Goal: Information Seeking & Learning: Learn about a topic

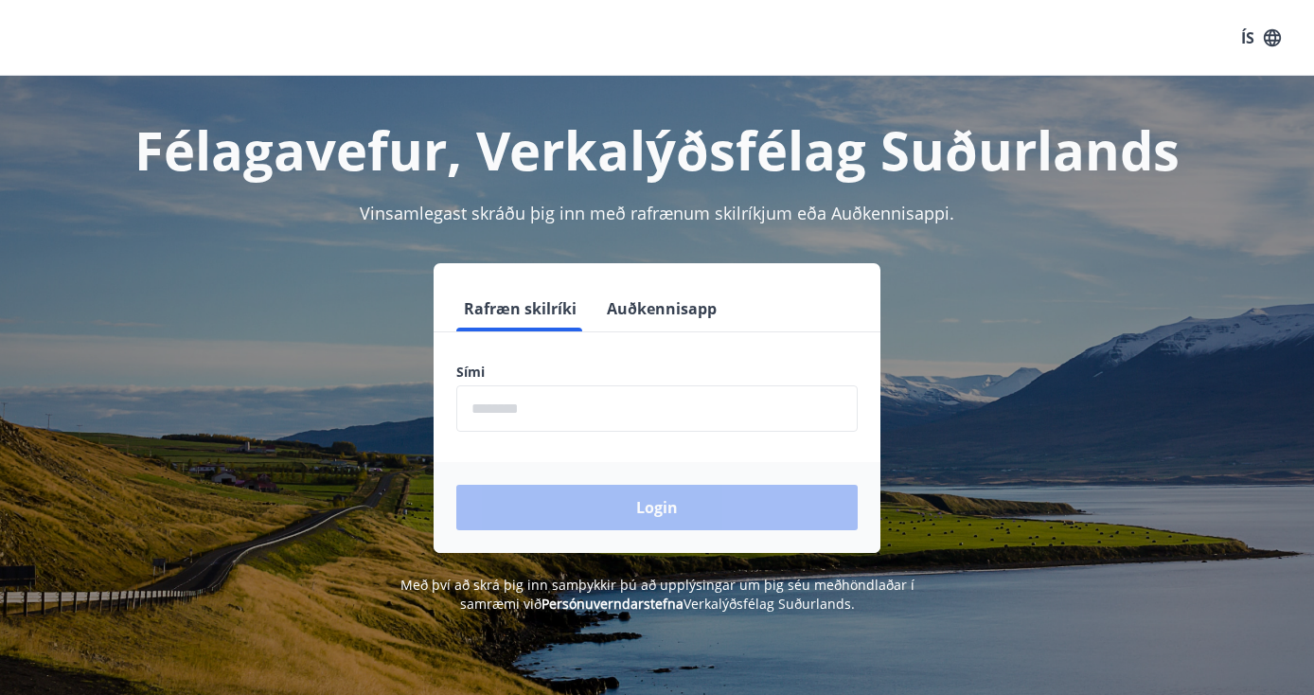
drag, startPoint x: 647, startPoint y: 320, endPoint x: 639, endPoint y: 330, distance: 12.1
click at [647, 320] on button "Auðkennisapp" at bounding box center [661, 308] width 125 height 45
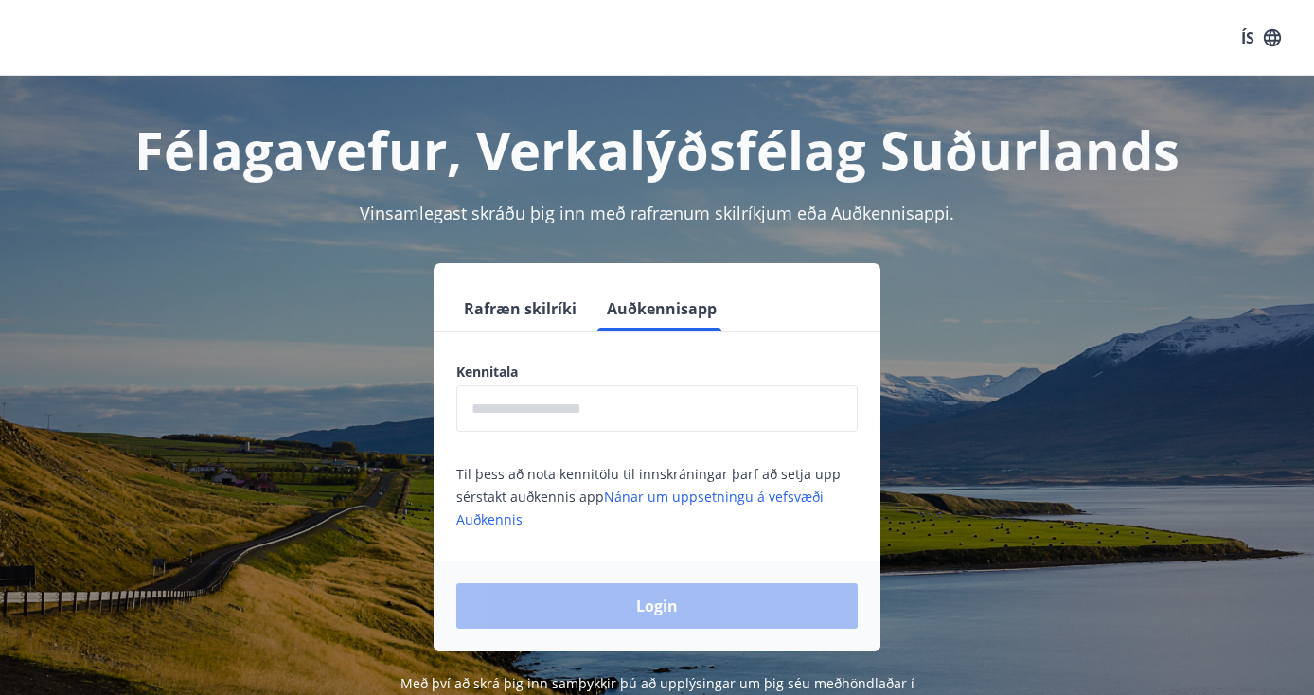
click at [587, 403] on input "text" at bounding box center [656, 408] width 401 height 46
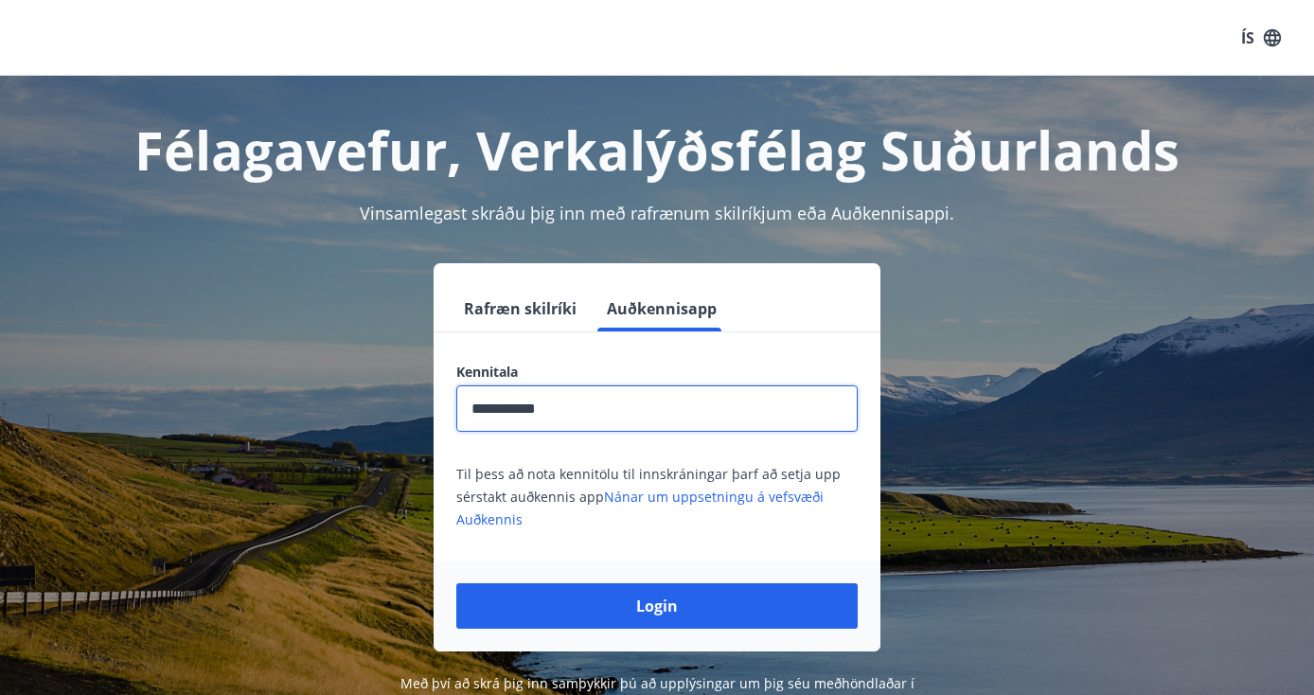
type input "**********"
click at [657, 606] on button "Login" at bounding box center [656, 605] width 401 height 45
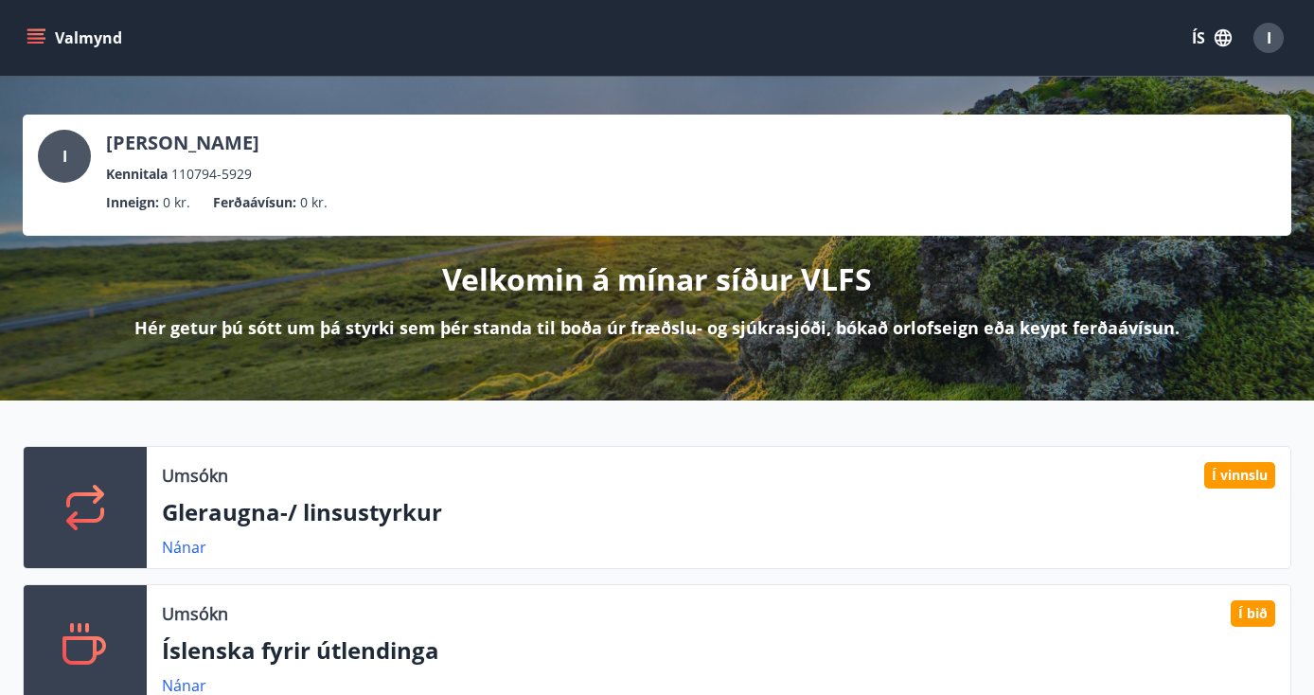
click at [1215, 34] on icon "button" at bounding box center [1223, 37] width 21 height 21
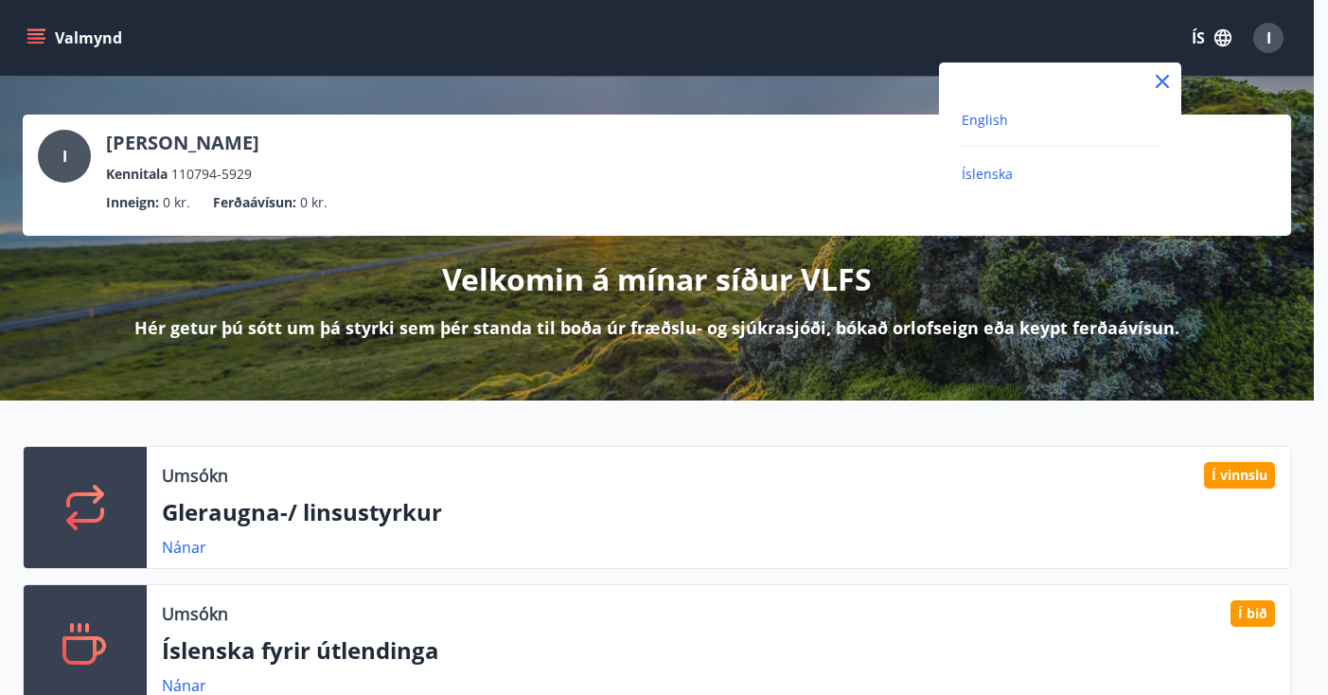
click at [971, 125] on span "English" at bounding box center [985, 120] width 46 height 18
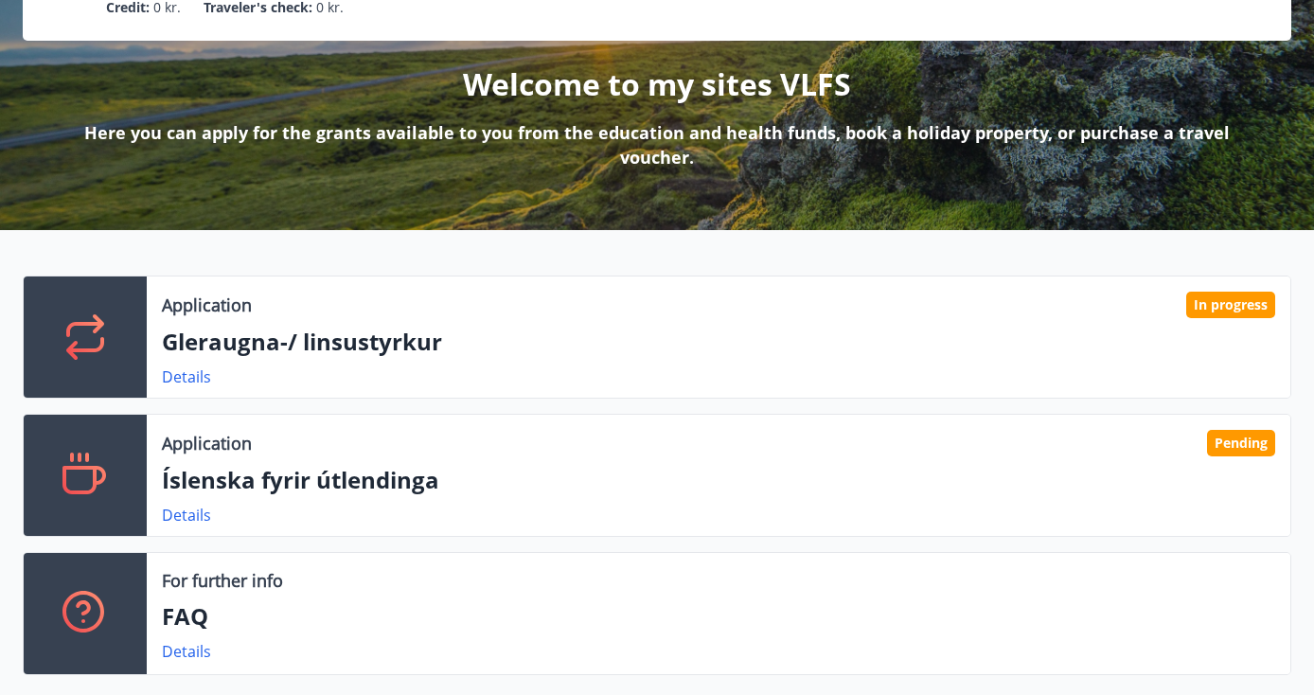
scroll to position [388, 0]
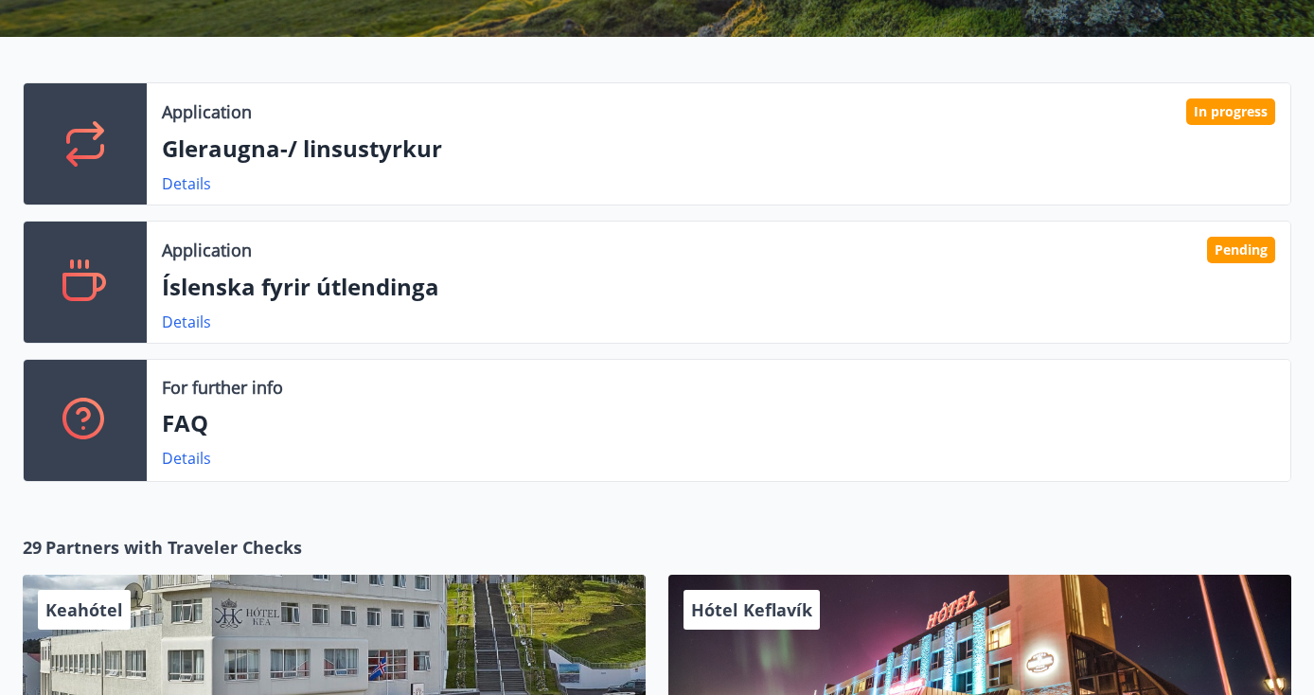
click at [375, 290] on p "Íslenska fyrir útlendinga" at bounding box center [718, 287] width 1113 height 32
click at [179, 325] on link "Details" at bounding box center [186, 322] width 49 height 21
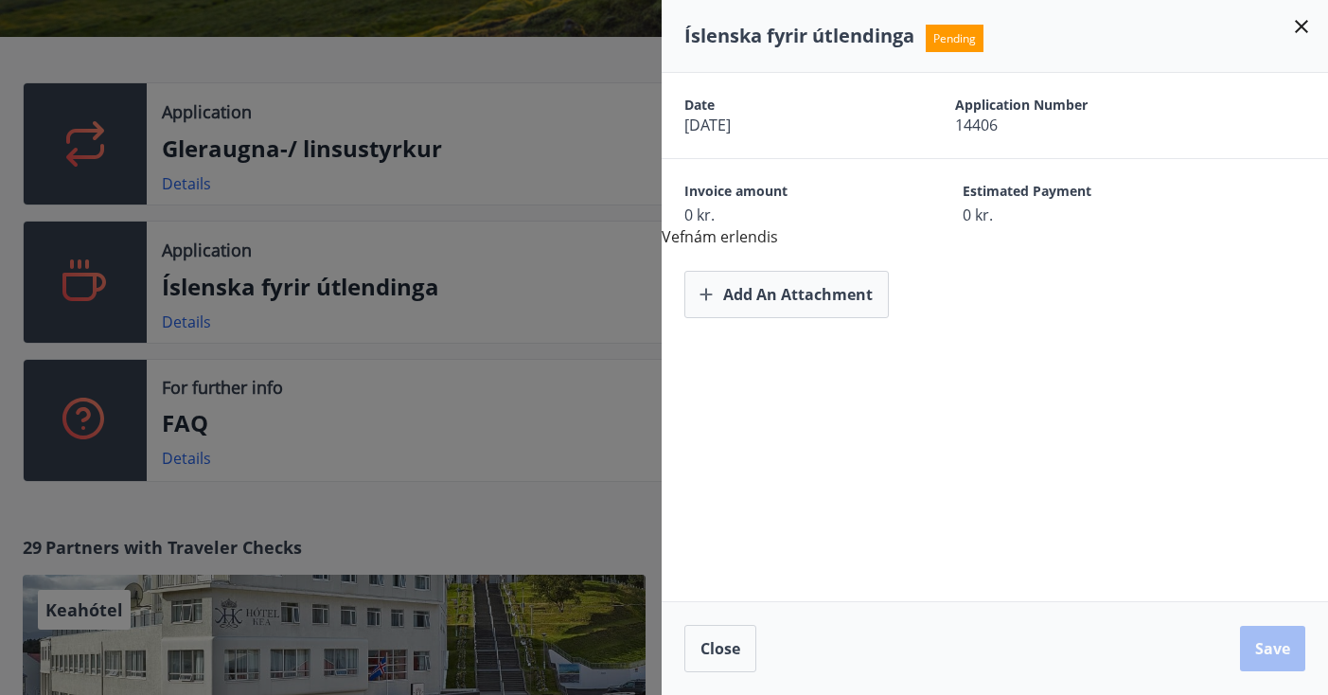
click at [579, 311] on div at bounding box center [664, 347] width 1328 height 695
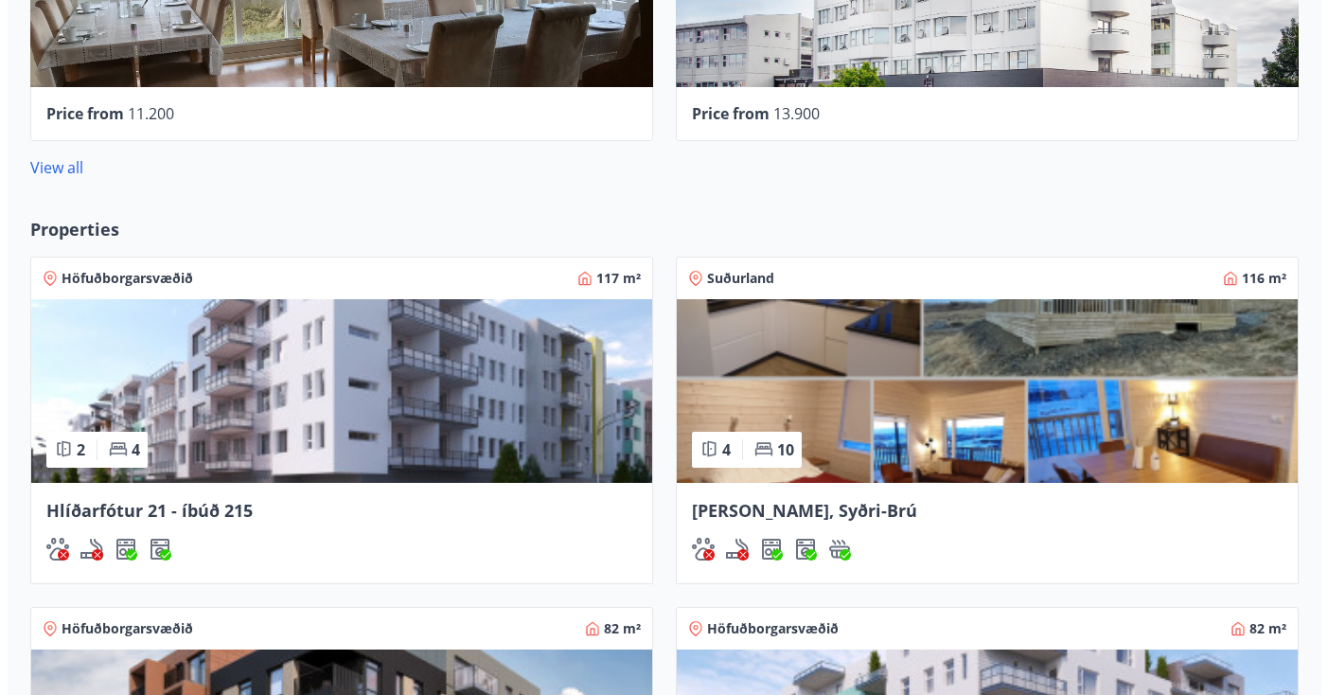
scroll to position [668, 0]
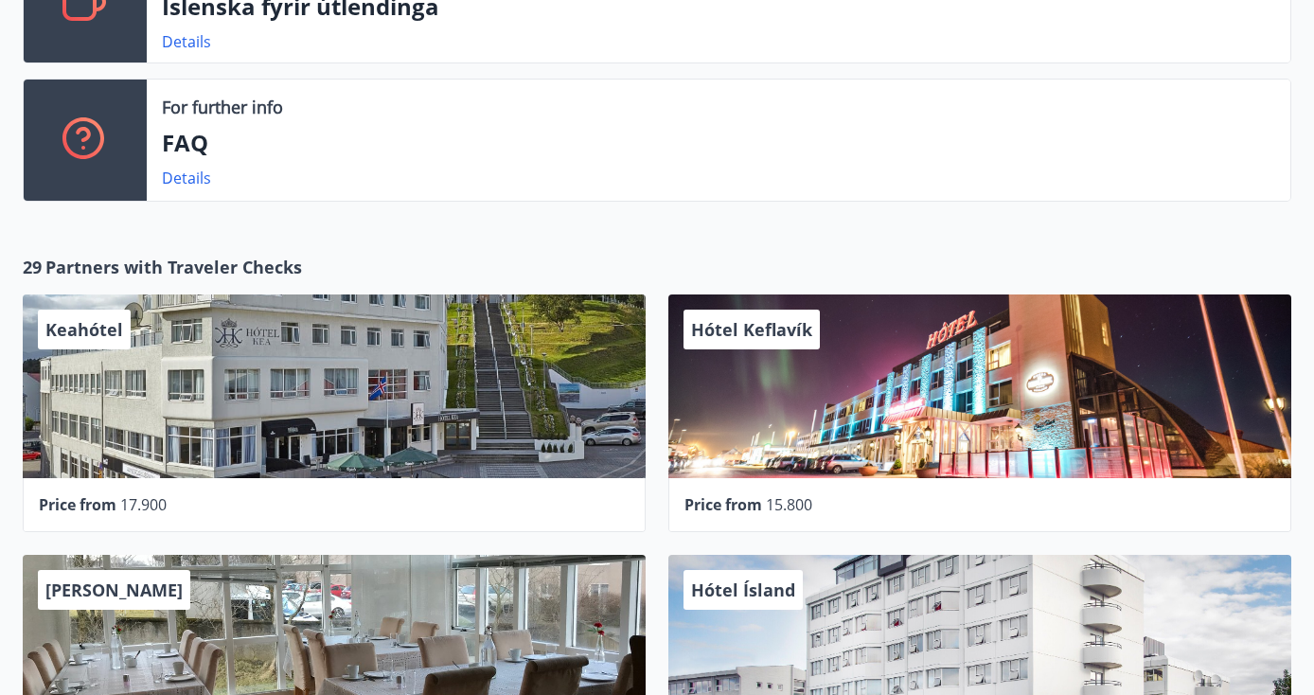
click at [840, 413] on div "Hótel Keflavík" at bounding box center [979, 386] width 623 height 184
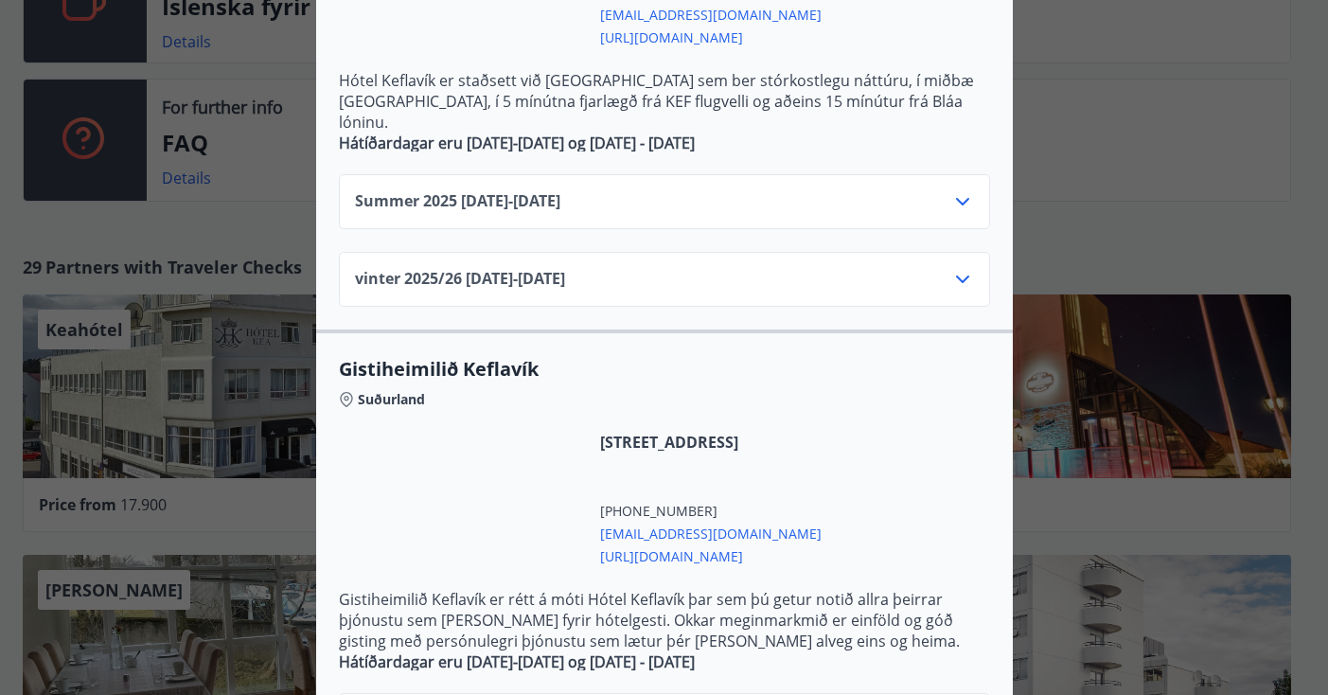
scroll to position [738, 0]
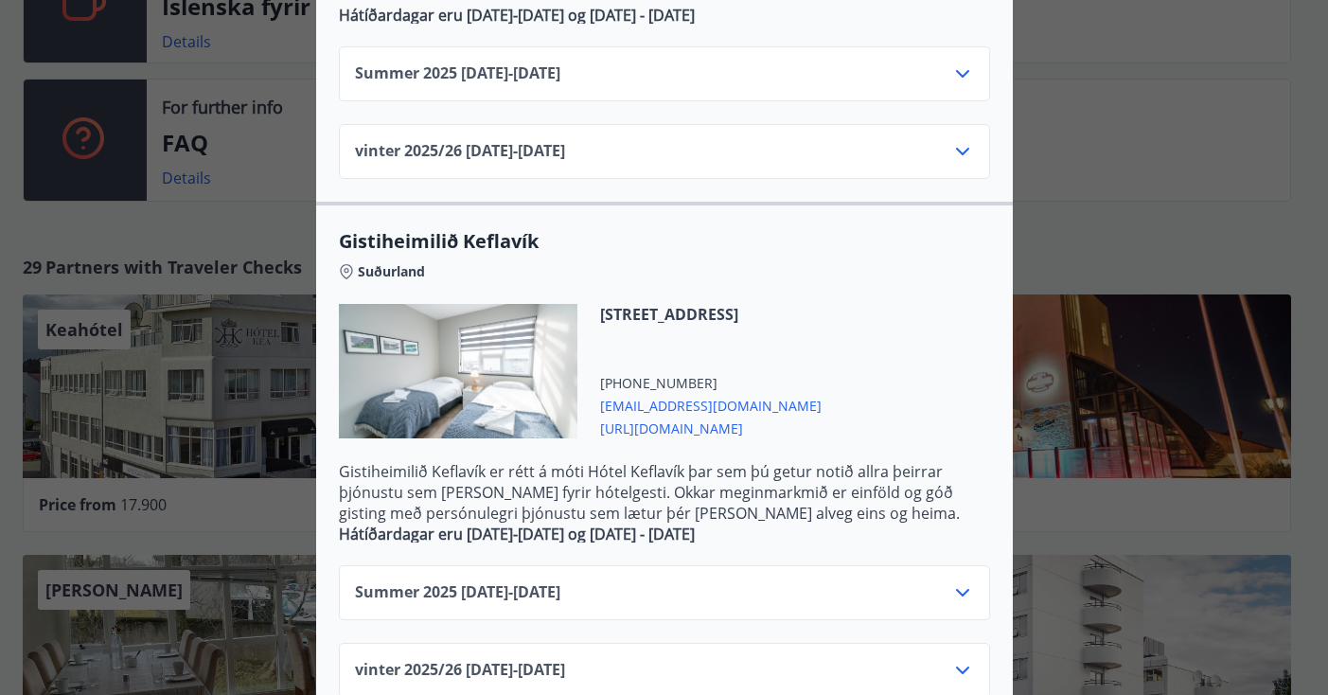
click at [1161, 208] on div "Hótel Keflavík Fjögurra stjörnu fjölskylduhótel. Staðsett í miðbæ Keflavíkur og…" at bounding box center [664, 347] width 1328 height 695
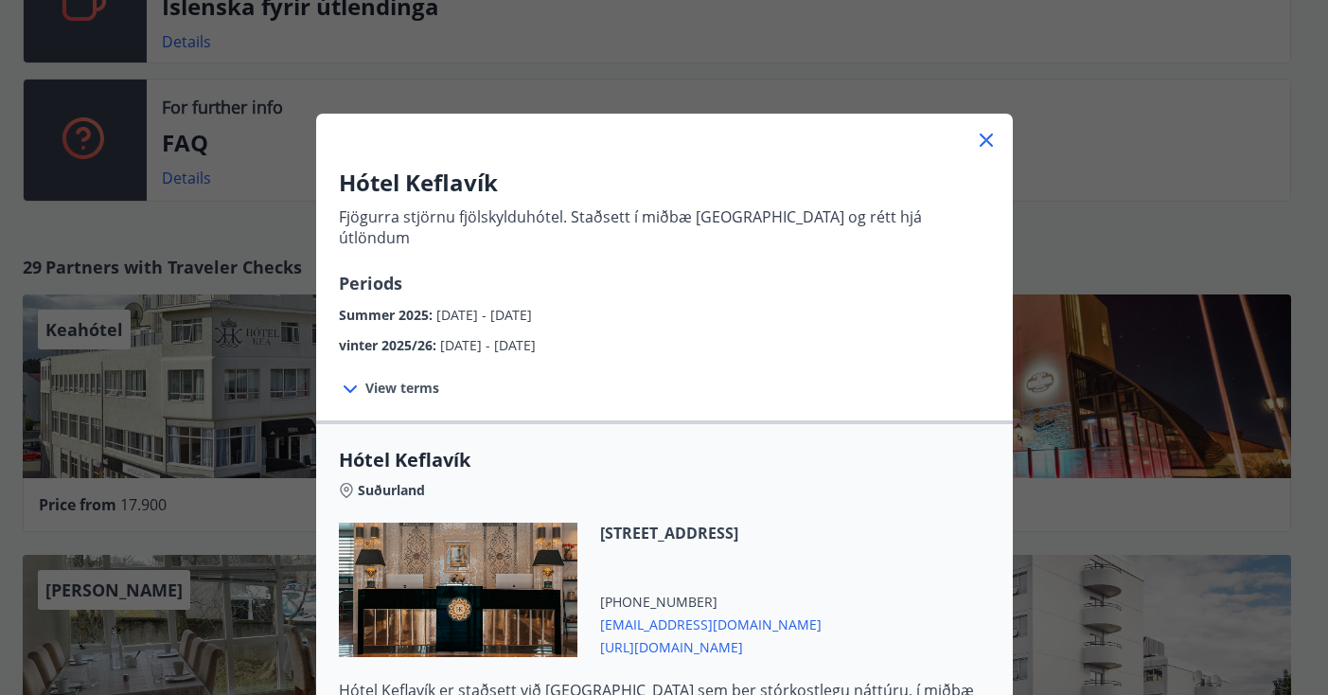
click at [1156, 203] on div "Hótel Keflavík Fjögurra stjörnu fjölskylduhótel. Staðsett í miðbæ Keflavíkur og…" at bounding box center [664, 347] width 1328 height 695
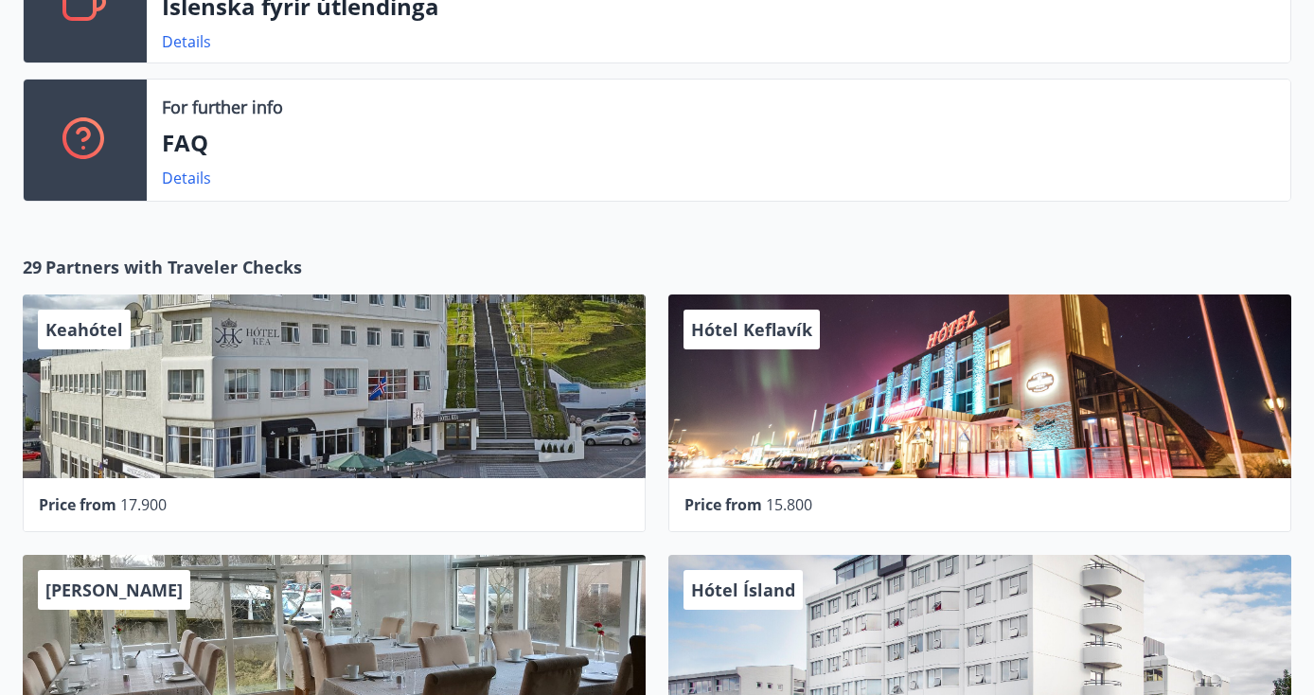
click at [462, 359] on div "Keahótel" at bounding box center [334, 386] width 623 height 184
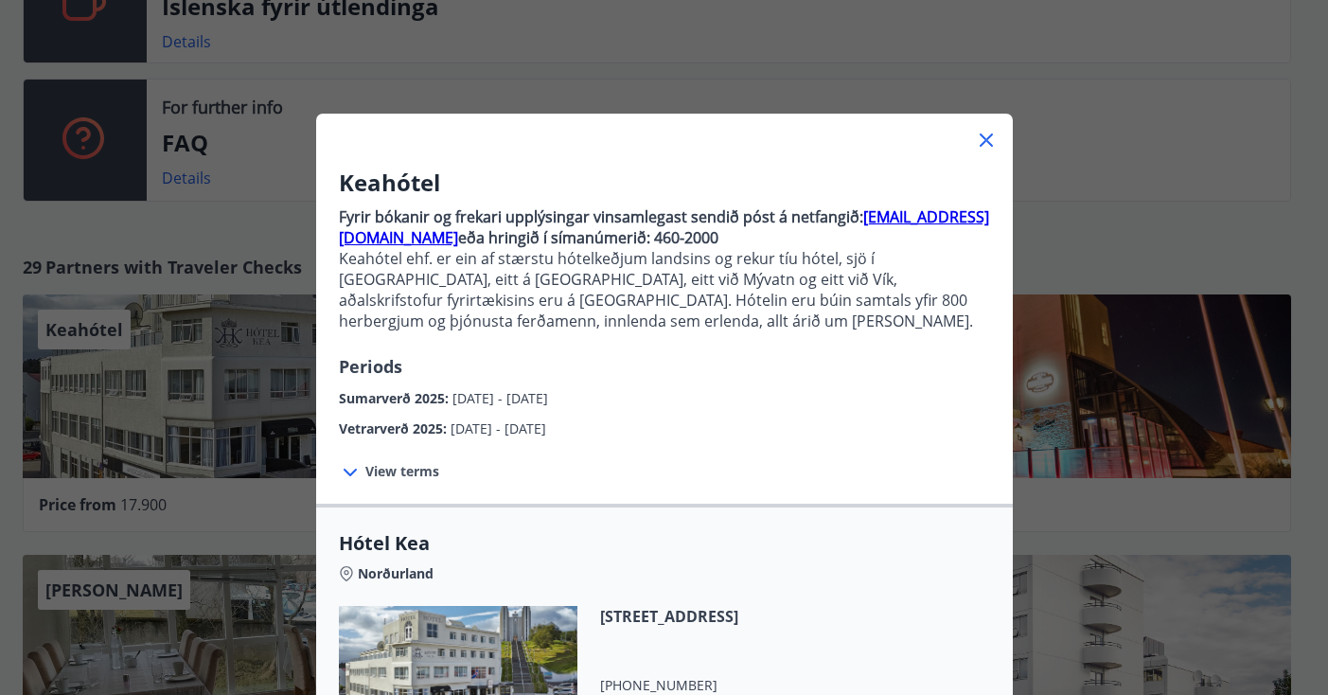
scroll to position [197, 0]
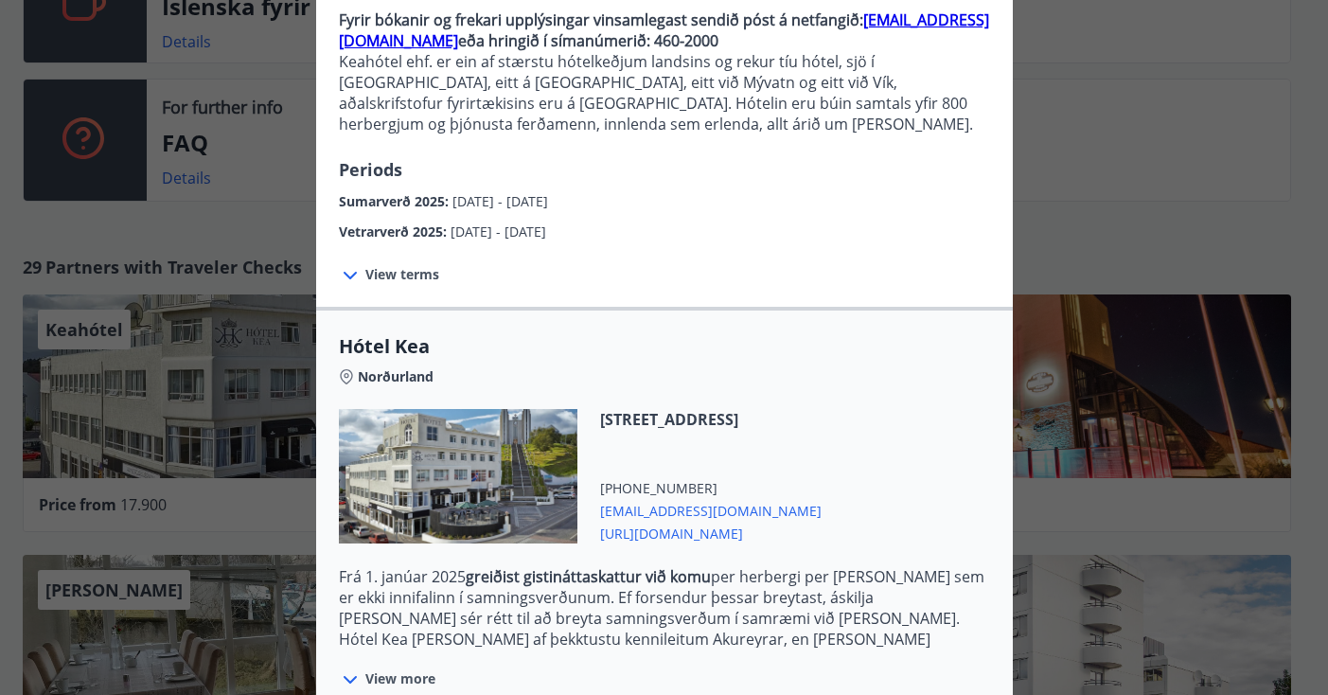
click at [1110, 199] on div "Keahótel Fyrir bókanir og frekari upplýsingar vinsamlegast sendið póst á netfan…" at bounding box center [664, 150] width 1328 height 695
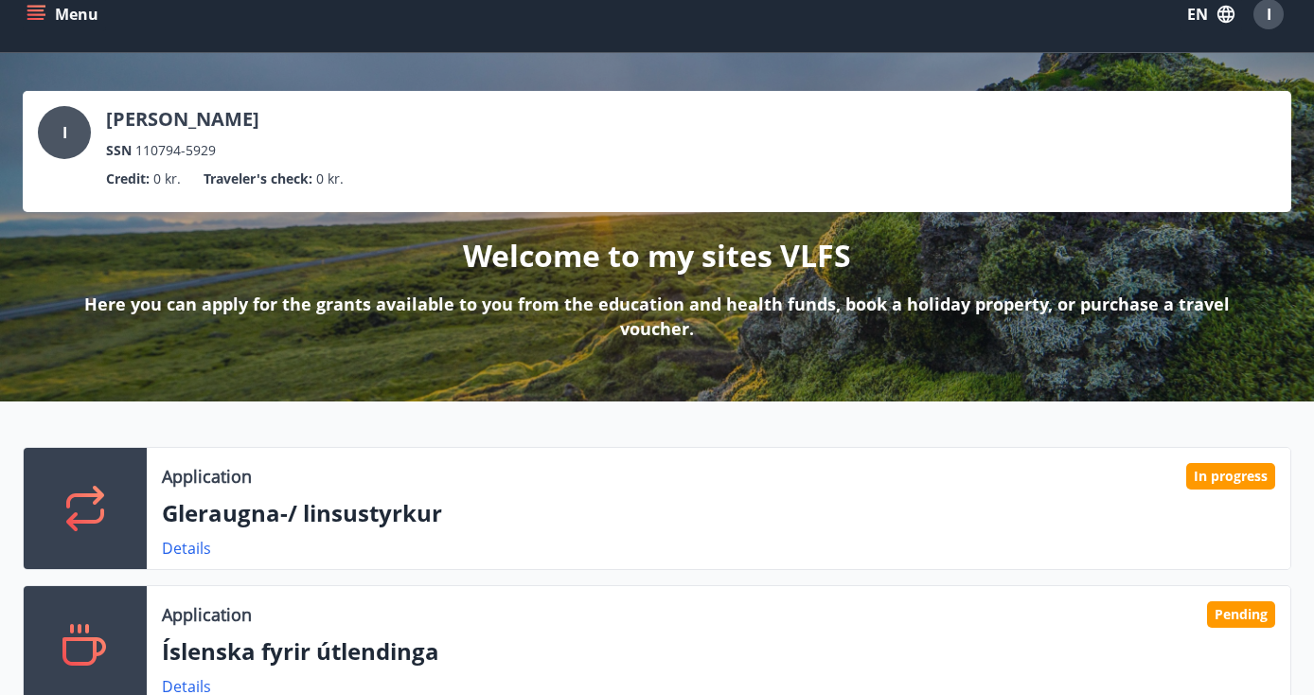
scroll to position [0, 0]
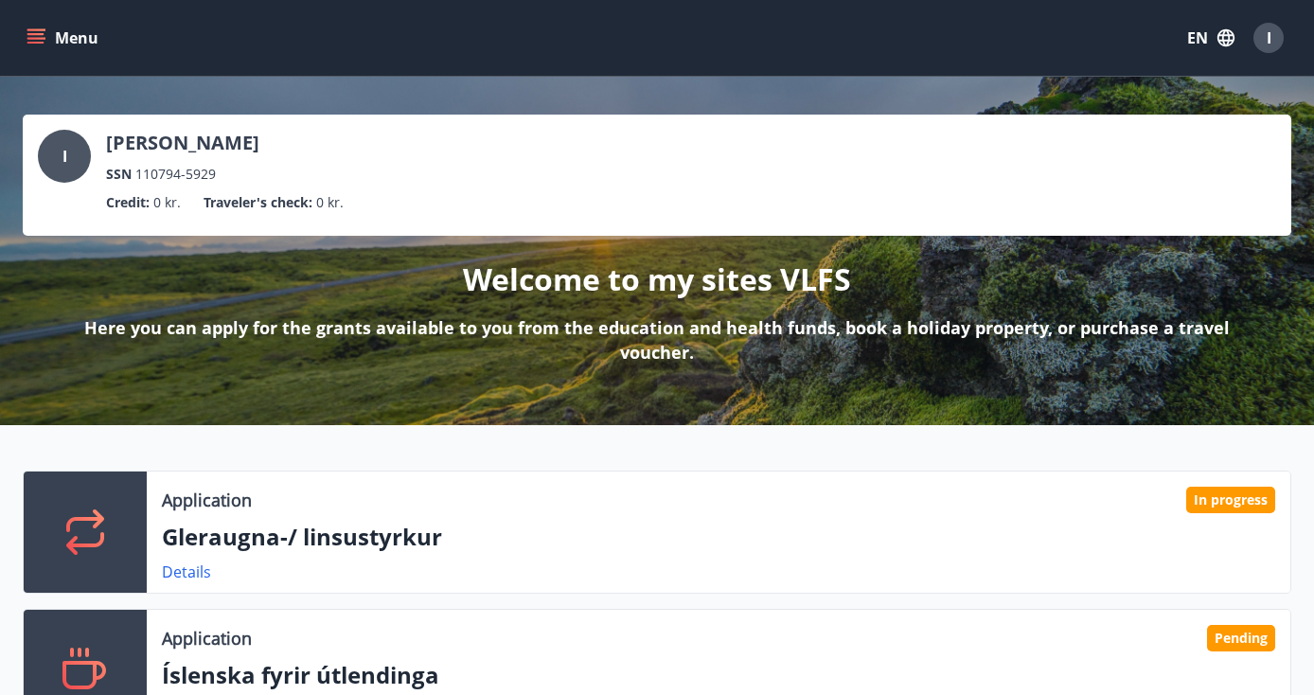
click at [1207, 508] on div "In progress" at bounding box center [1230, 500] width 89 height 27
